Goal: Ask a question

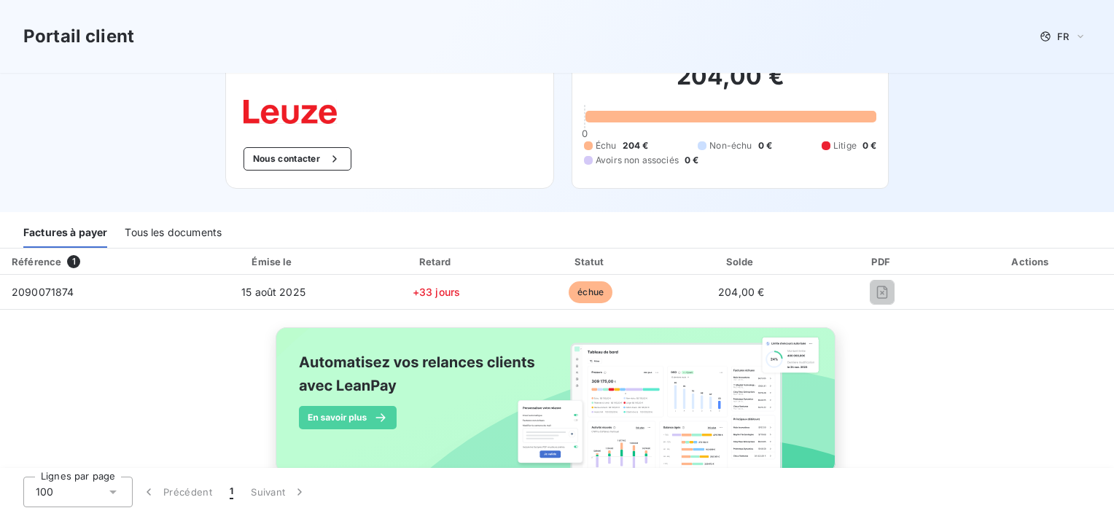
scroll to position [87, 0]
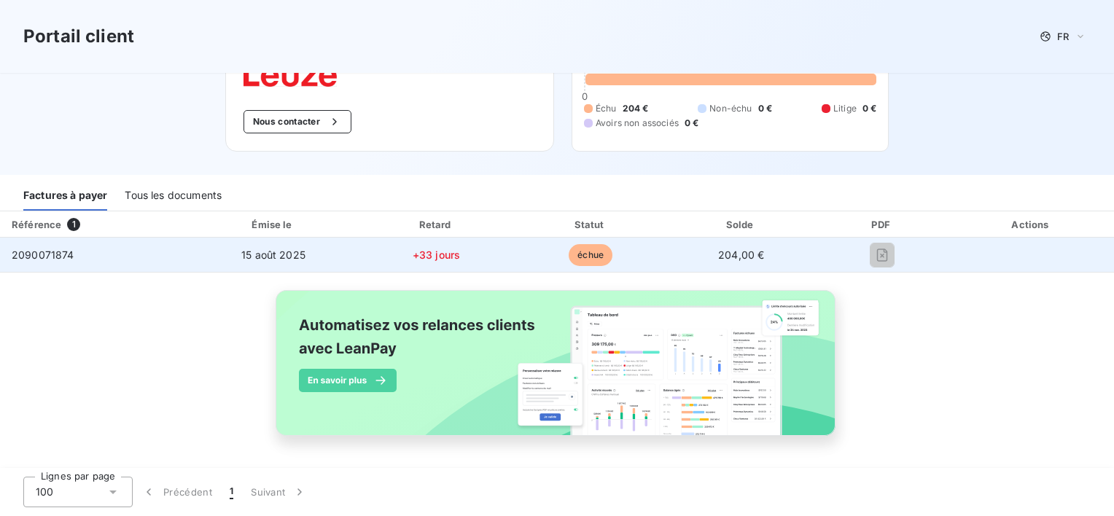
click at [1021, 254] on td at bounding box center [1031, 255] width 165 height 35
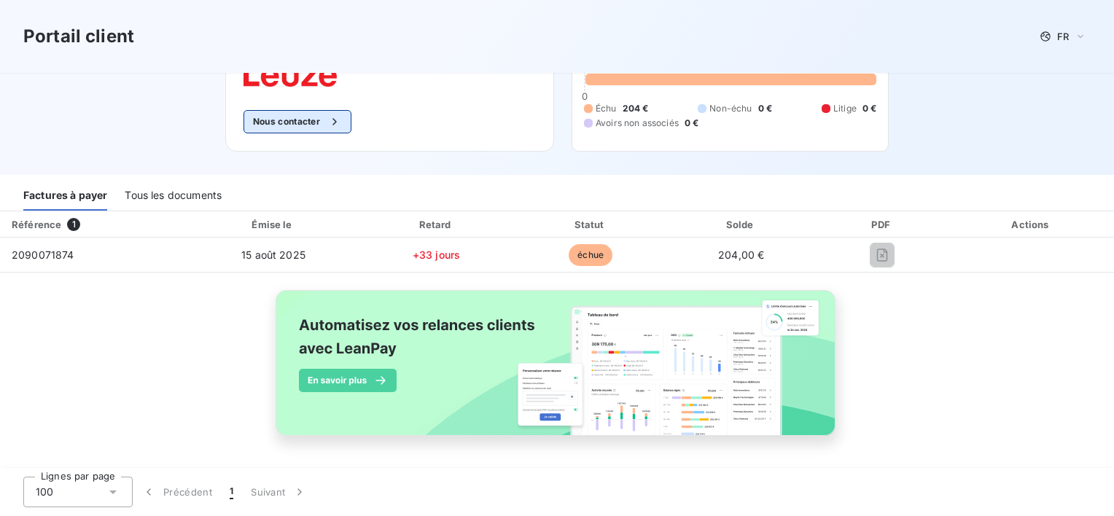
click at [309, 118] on button "Nous contacter" at bounding box center [298, 121] width 108 height 23
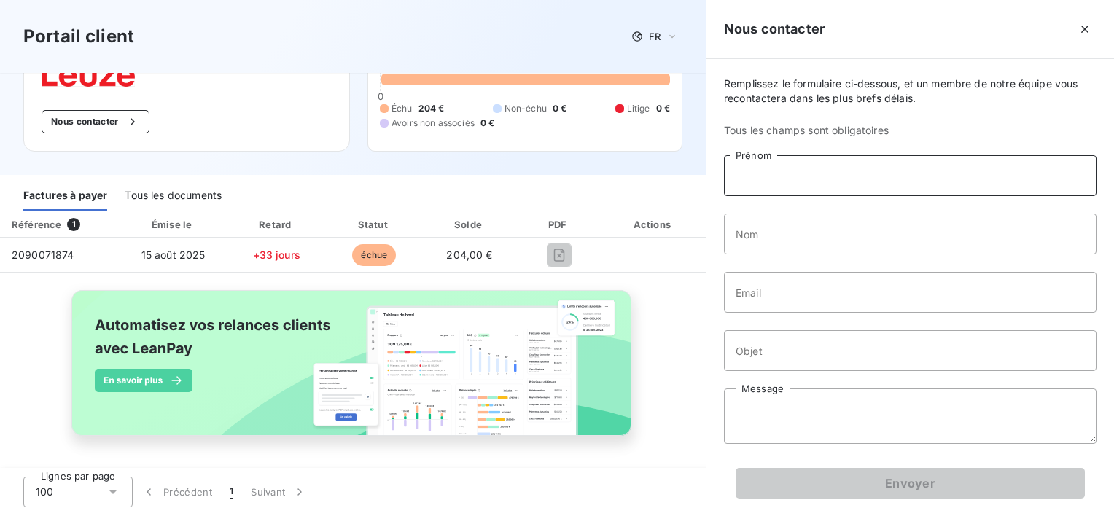
click at [799, 178] on input "Prénom" at bounding box center [910, 175] width 373 height 41
type input "[PERSON_NAME]"
type input "cluzel"
type input "[EMAIL_ADDRESS][DOMAIN_NAME]"
click at [769, 347] on input "Objet" at bounding box center [910, 350] width 373 height 41
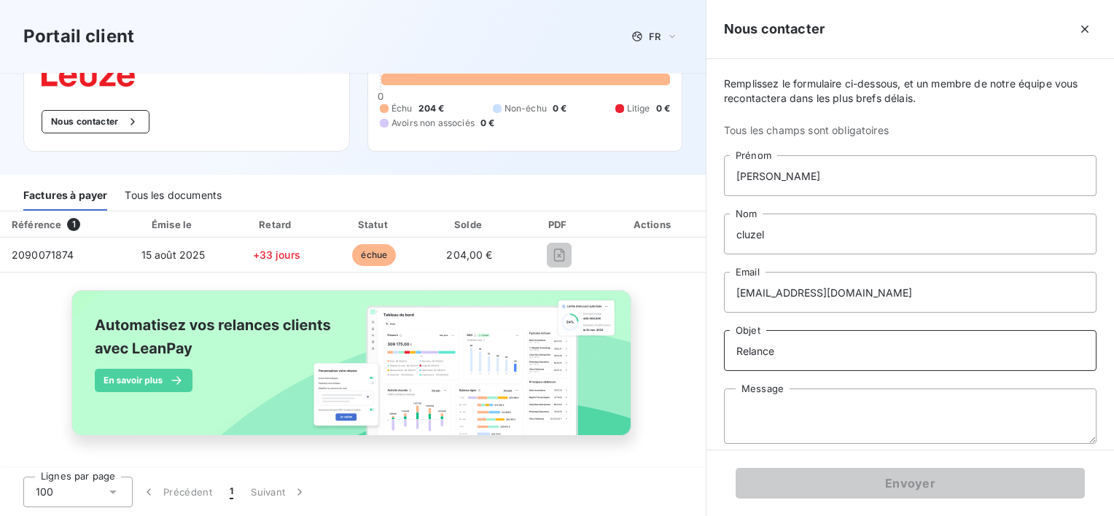
type input "Relance"
click at [768, 395] on textarea "Message" at bounding box center [910, 416] width 373 height 55
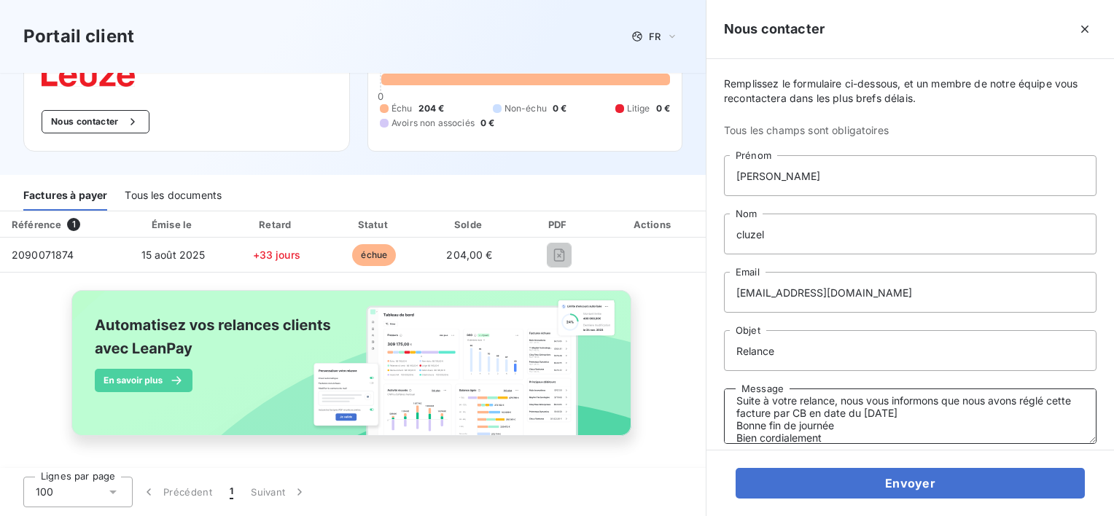
scroll to position [34, 0]
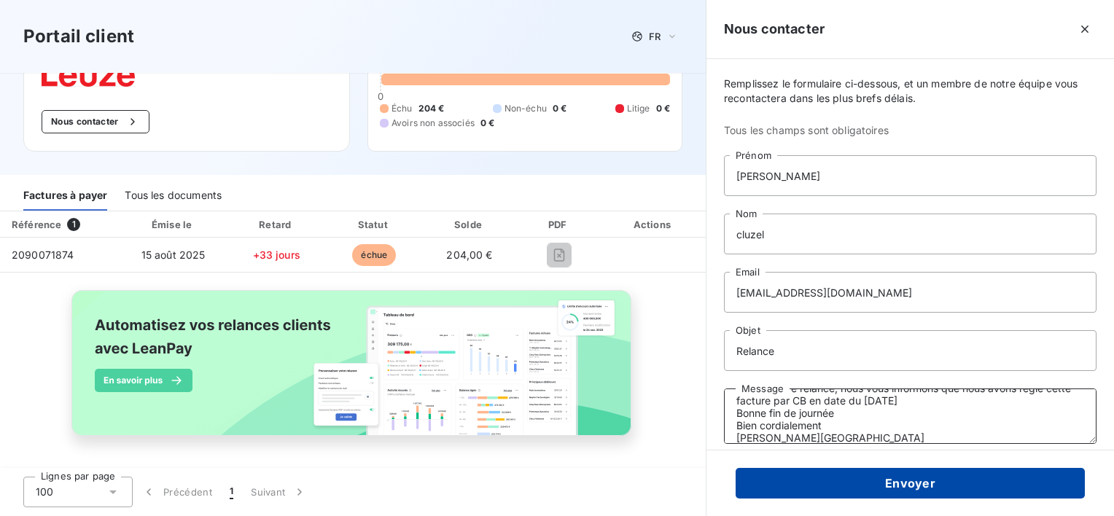
type textarea "Bonjour, Suite à votre relance, nous vous informons que nous avons réglé cette …"
click at [812, 491] on button "Envoyer" at bounding box center [910, 483] width 349 height 31
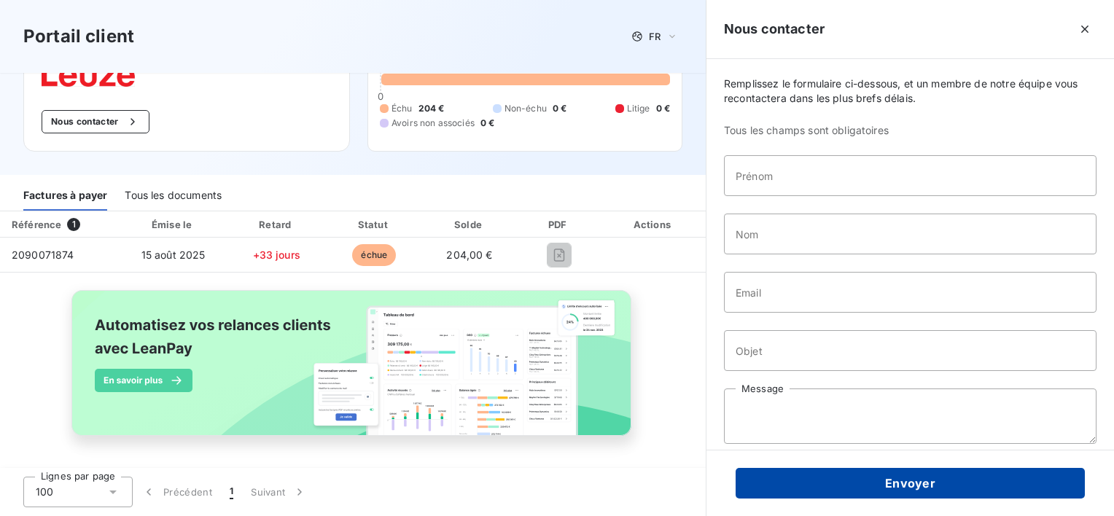
scroll to position [0, 0]
